Goal: Information Seeking & Learning: Check status

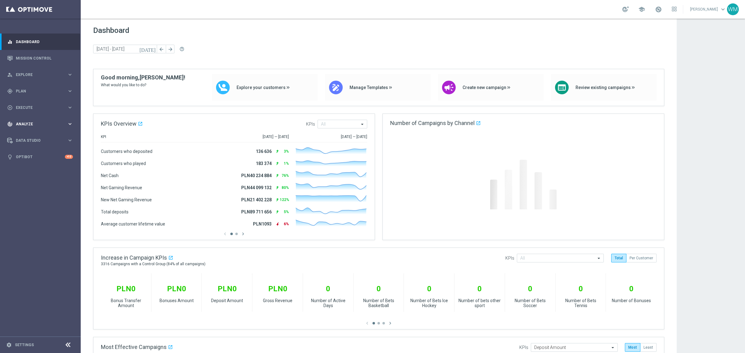
click at [35, 124] on span "Analyze" at bounding box center [41, 124] width 51 height 4
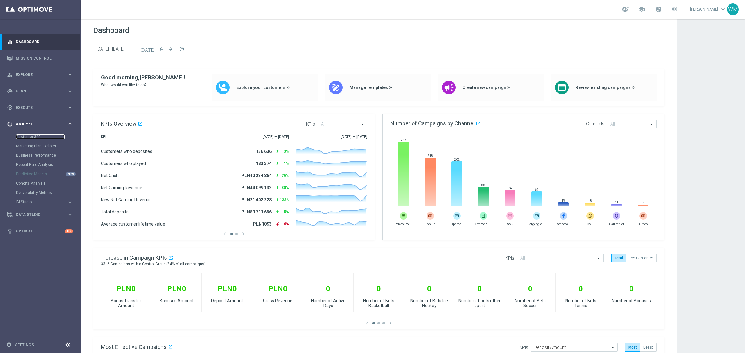
drag, startPoint x: 35, startPoint y: 135, endPoint x: 79, endPoint y: 125, distance: 45.0
click at [35, 135] on link "Customer 360" at bounding box center [40, 136] width 48 height 5
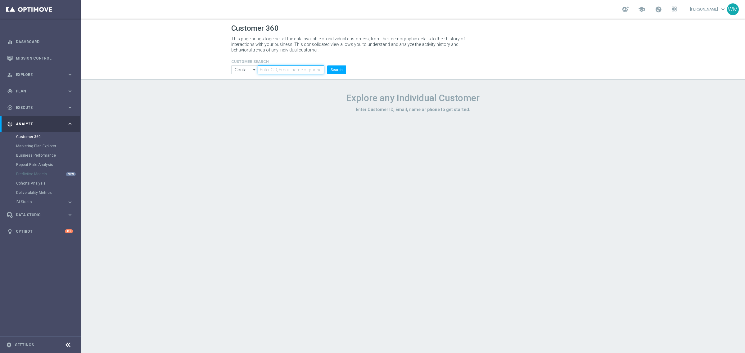
click at [301, 69] on input "text" at bounding box center [291, 70] width 66 height 9
paste input "3414083"
type input "3414083"
click at [318, 71] on button "Search" at bounding box center [336, 70] width 19 height 9
